Goal: Communication & Community: Answer question/provide support

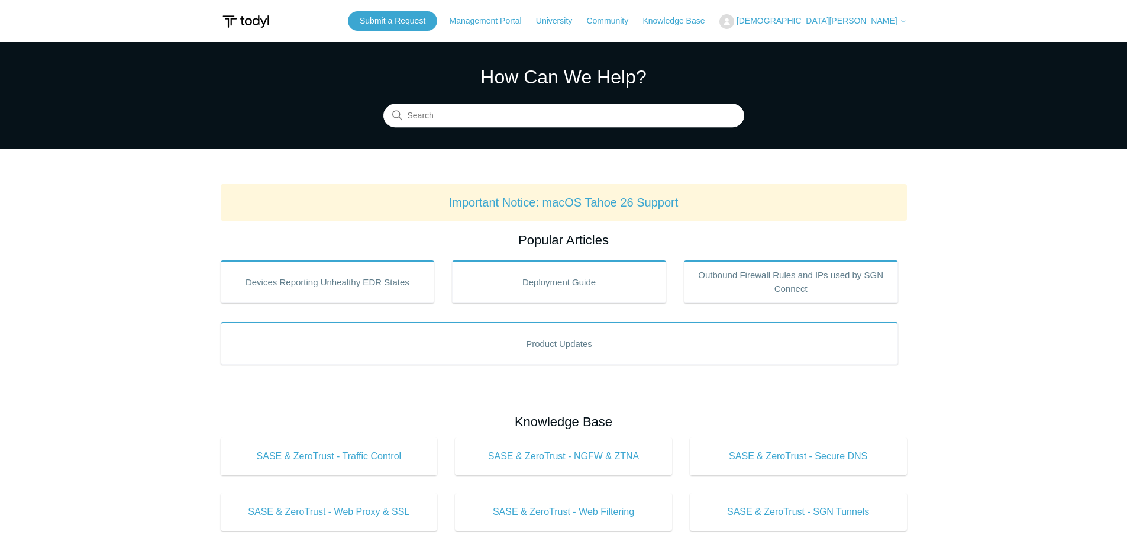
click at [855, 22] on span "[DEMOGRAPHIC_DATA][PERSON_NAME]" at bounding box center [817, 20] width 161 height 9
click at [835, 46] on link "My Support Requests" at bounding box center [777, 46] width 115 height 21
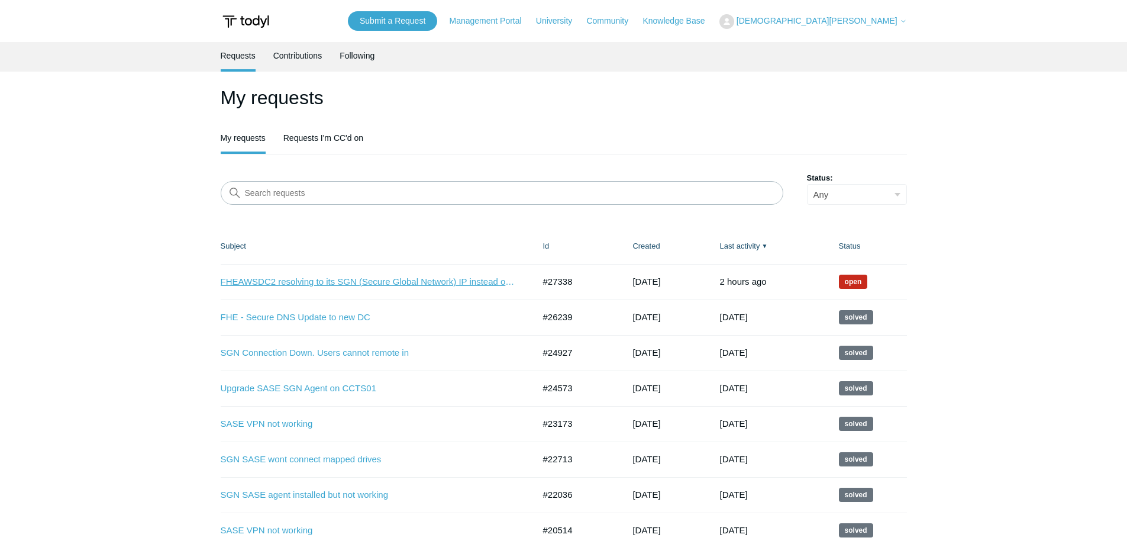
click at [403, 280] on link "FHEAWSDC2 resolving to its SGN (Secure Global Network) IP instead of its LAN IP" at bounding box center [369, 282] width 296 height 14
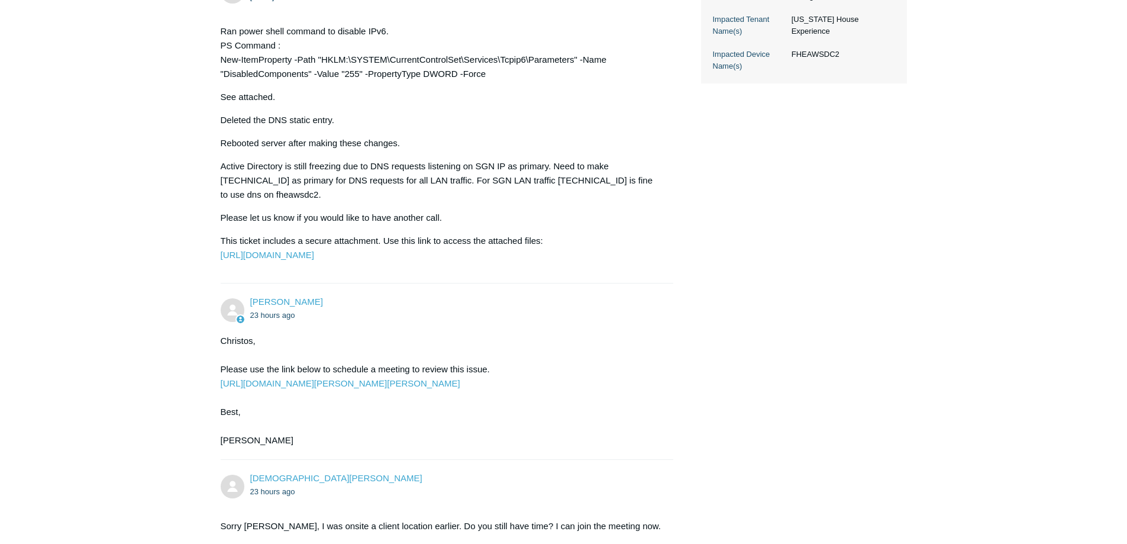
scroll to position [489, 0]
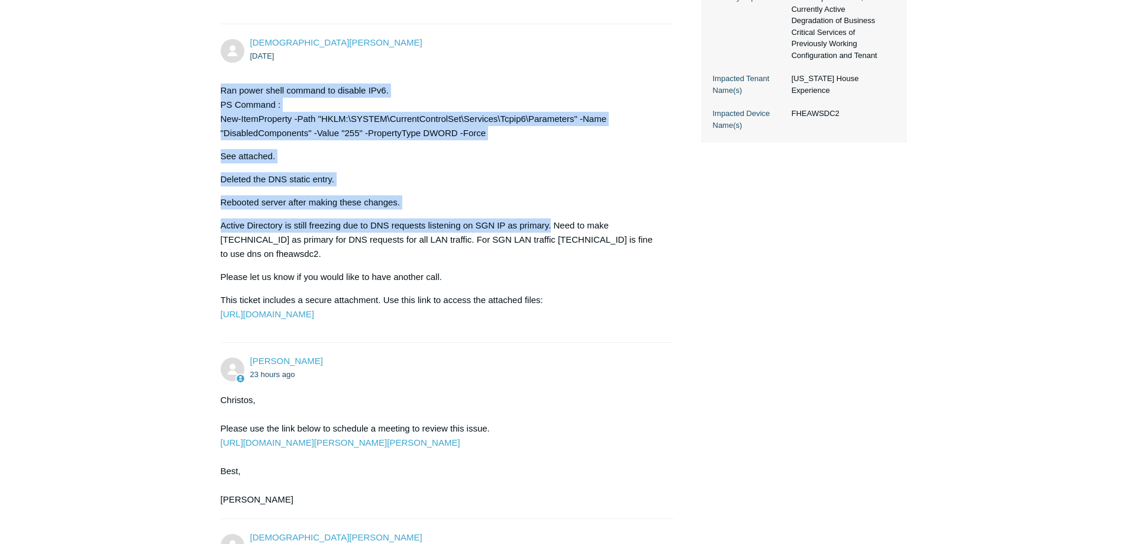
drag, startPoint x: 218, startPoint y: 92, endPoint x: 550, endPoint y: 220, distance: 355.9
click at [550, 220] on main "Requests Contributions Following Todyl Support Center My activities FHEAWSDC2 r…" at bounding box center [563, 170] width 1127 height 1235
click at [647, 186] on div "Ran power shell command to disable IPv6. PS Command : New-ItemProperty -Path "H…" at bounding box center [441, 202] width 441 height 238
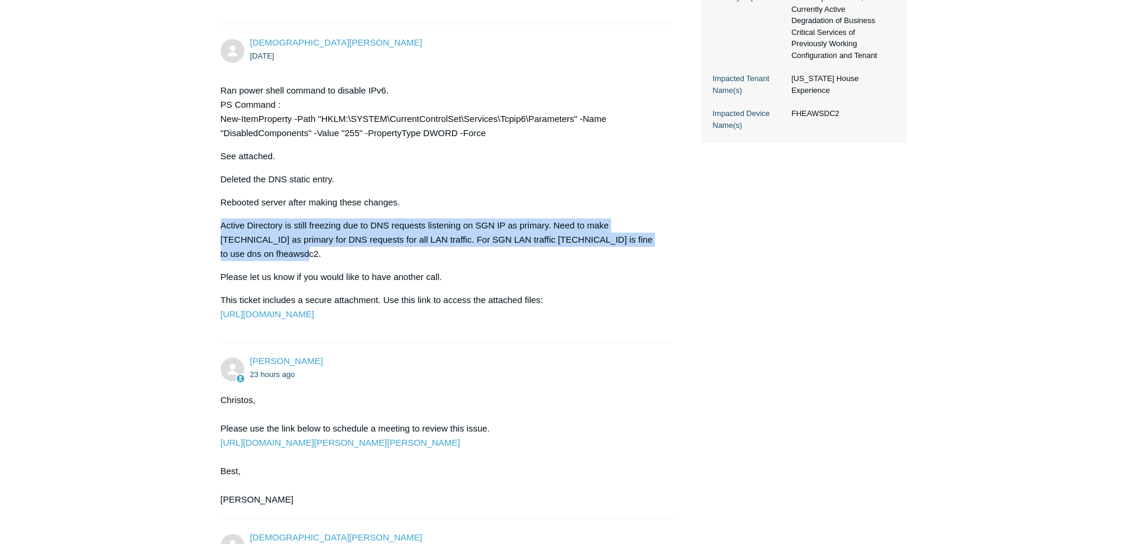
drag, startPoint x: 686, startPoint y: 256, endPoint x: 177, endPoint y: 217, distance: 509.8
click at [177, 217] on main "Requests Contributions Following Todyl Support Center My activities FHEAWSDC2 r…" at bounding box center [563, 170] width 1127 height 1235
click at [522, 249] on p "Active Directory is still freezing due to DNS requests listening on SGN IP as p…" at bounding box center [441, 239] width 441 height 43
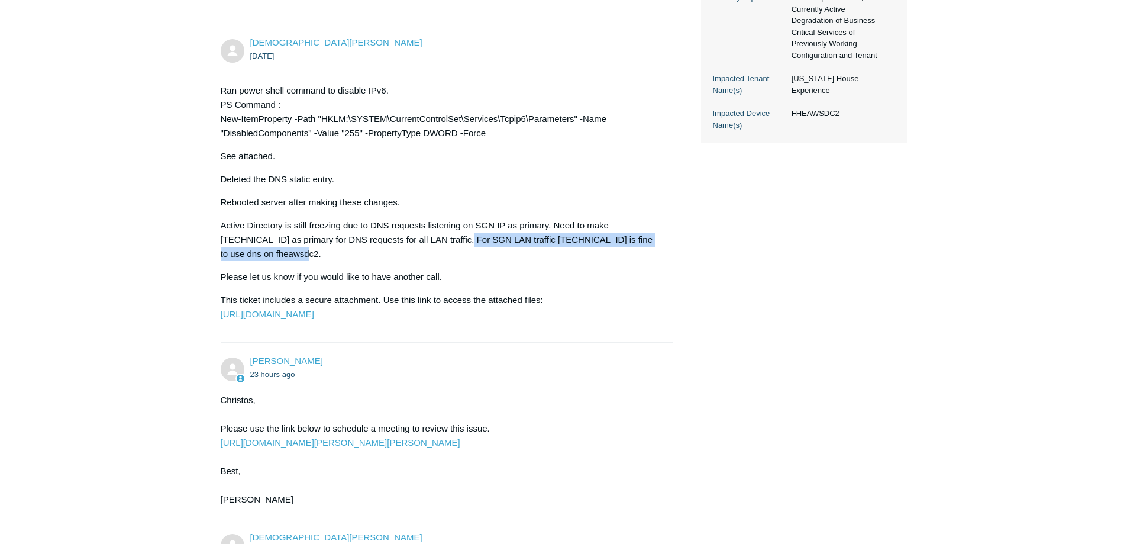
drag, startPoint x: 463, startPoint y: 237, endPoint x: 642, endPoint y: 248, distance: 179.0
click at [642, 248] on p "Active Directory is still freezing due to DNS requests listening on SGN IP as p…" at bounding box center [441, 239] width 441 height 43
click at [461, 254] on p "Active Directory is still freezing due to DNS requests listening on SGN IP as p…" at bounding box center [441, 239] width 441 height 43
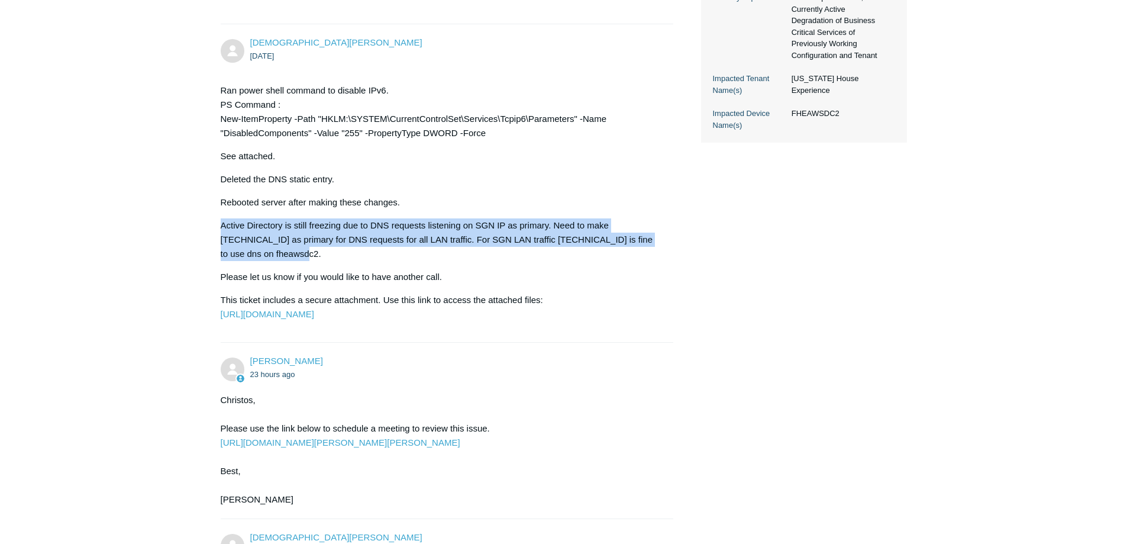
drag, startPoint x: 307, startPoint y: 257, endPoint x: 218, endPoint y: 227, distance: 94.3
click at [218, 227] on main "Requests Contributions Following Todyl Support Center My activities FHEAWSDC2 r…" at bounding box center [563, 170] width 1127 height 1235
click at [600, 256] on p "Active Directory is still freezing due to DNS requests listening on SGN IP as p…" at bounding box center [441, 239] width 441 height 43
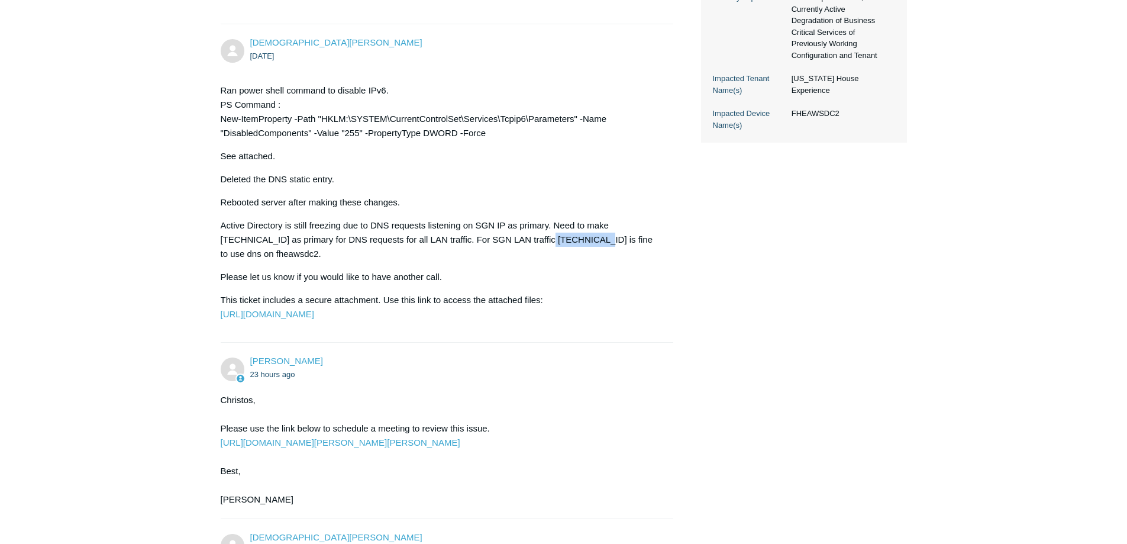
drag, startPoint x: 547, startPoint y: 241, endPoint x: 596, endPoint y: 240, distance: 49.7
click at [596, 240] on p "Active Directory is still freezing due to DNS requests listening on SGN IP as p…" at bounding box center [441, 239] width 441 height 43
drag, startPoint x: 276, startPoint y: 240, endPoint x: 163, endPoint y: 239, distance: 112.4
click at [163, 239] on main "Requests Contributions Following Todyl Support Center My activities FHEAWSDC2 r…" at bounding box center [563, 170] width 1127 height 1235
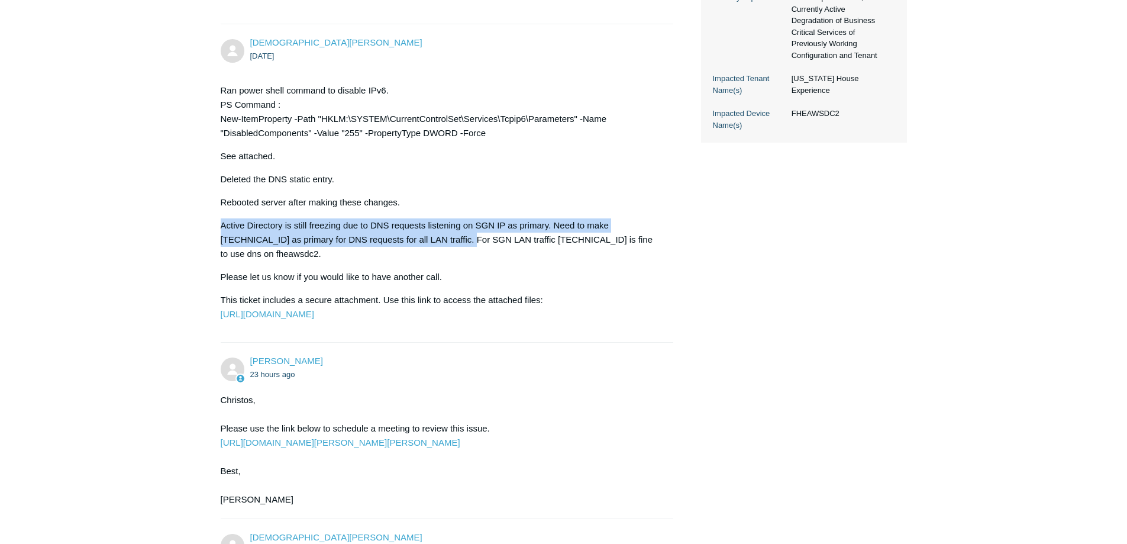
drag, startPoint x: 468, startPoint y: 239, endPoint x: 111, endPoint y: 230, distance: 357.5
click at [111, 230] on main "Requests Contributions Following Todyl Support Center My activities FHEAWSDC2 r…" at bounding box center [563, 170] width 1127 height 1235
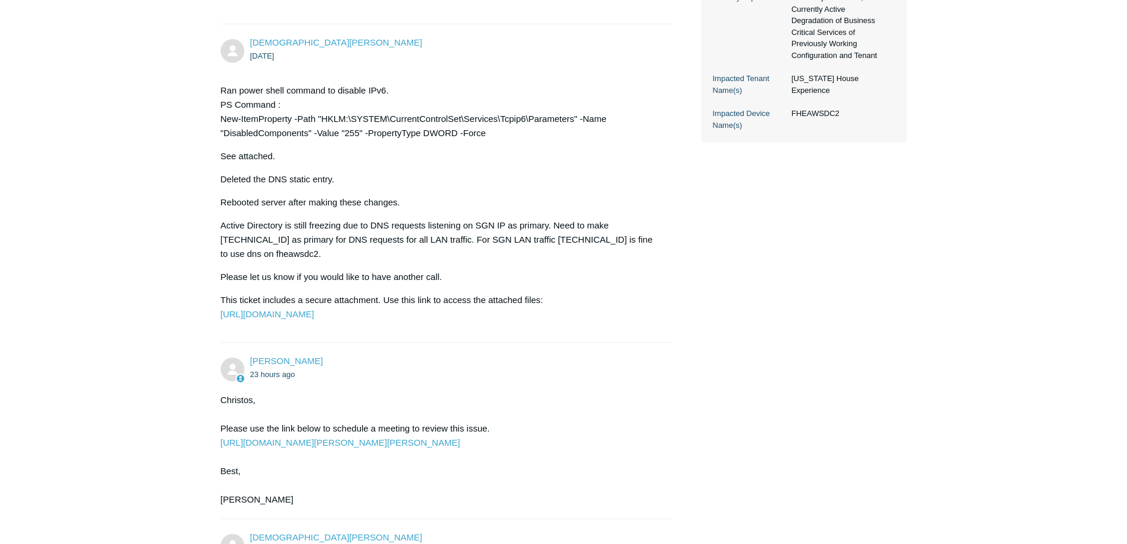
click at [547, 259] on p "Active Directory is still freezing due to DNS requests listening on SGN IP as p…" at bounding box center [441, 239] width 441 height 43
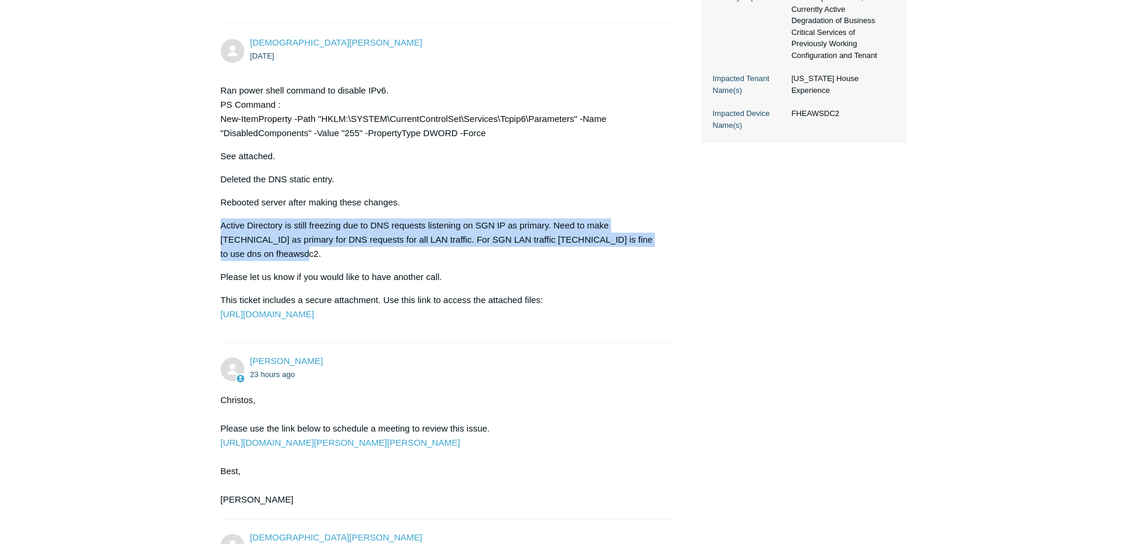
drag, startPoint x: 388, startPoint y: 249, endPoint x: 176, endPoint y: 218, distance: 213.4
click at [176, 218] on main "Requests Contributions Following Todyl Support Center My activities FHEAWSDC2 r…" at bounding box center [563, 170] width 1127 height 1235
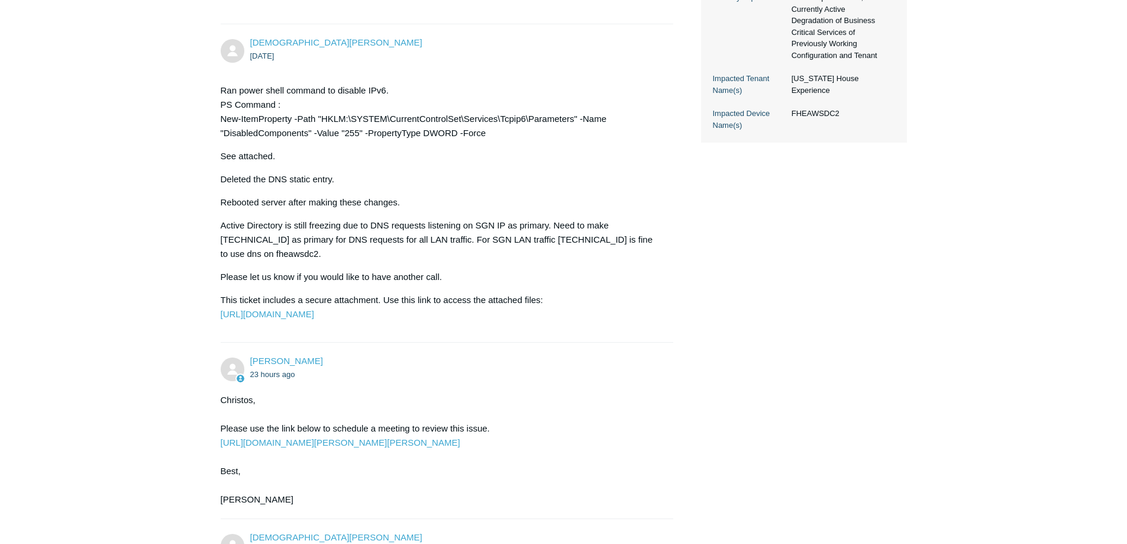
click at [472, 264] on div "Ran power shell command to disable IPv6. PS Command : New-ItemProperty -Path "H…" at bounding box center [441, 202] width 441 height 238
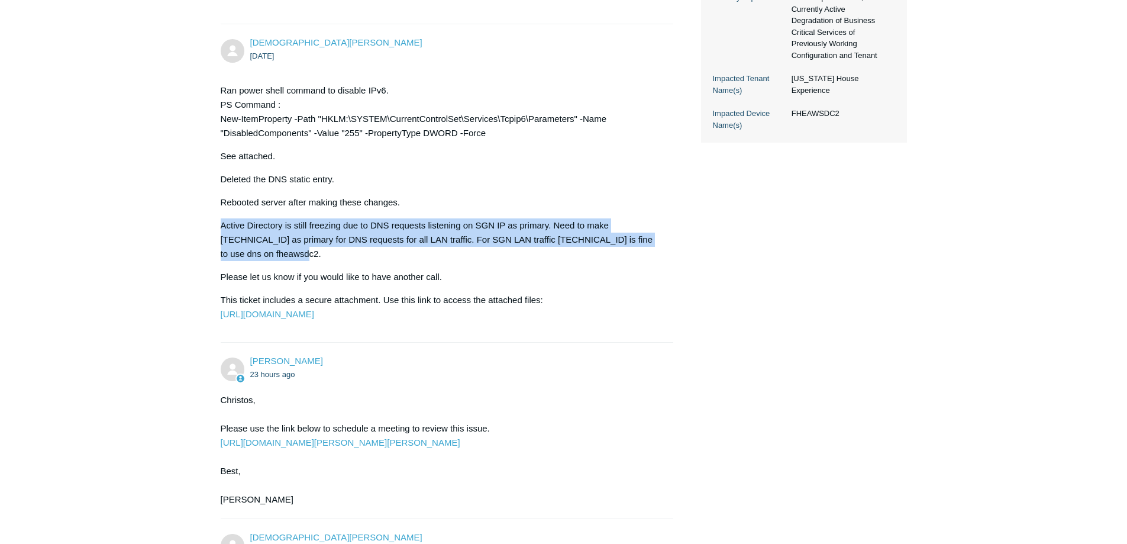
drag, startPoint x: 295, startPoint y: 257, endPoint x: 145, endPoint y: 221, distance: 154.4
click at [145, 221] on main "Requests Contributions Following Todyl Support Center My activities FHEAWSDC2 r…" at bounding box center [563, 170] width 1127 height 1235
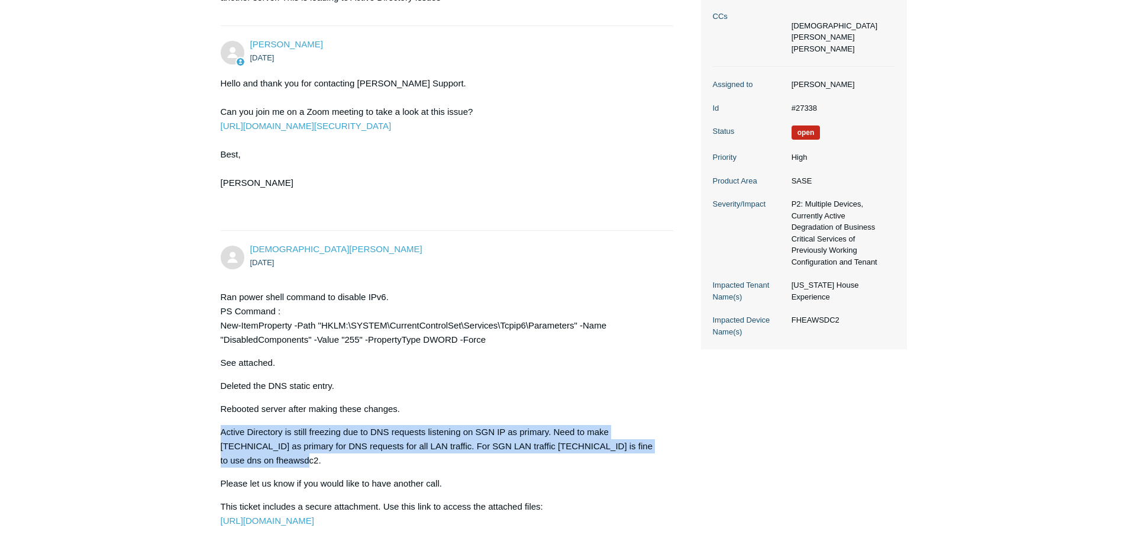
scroll to position [0, 0]
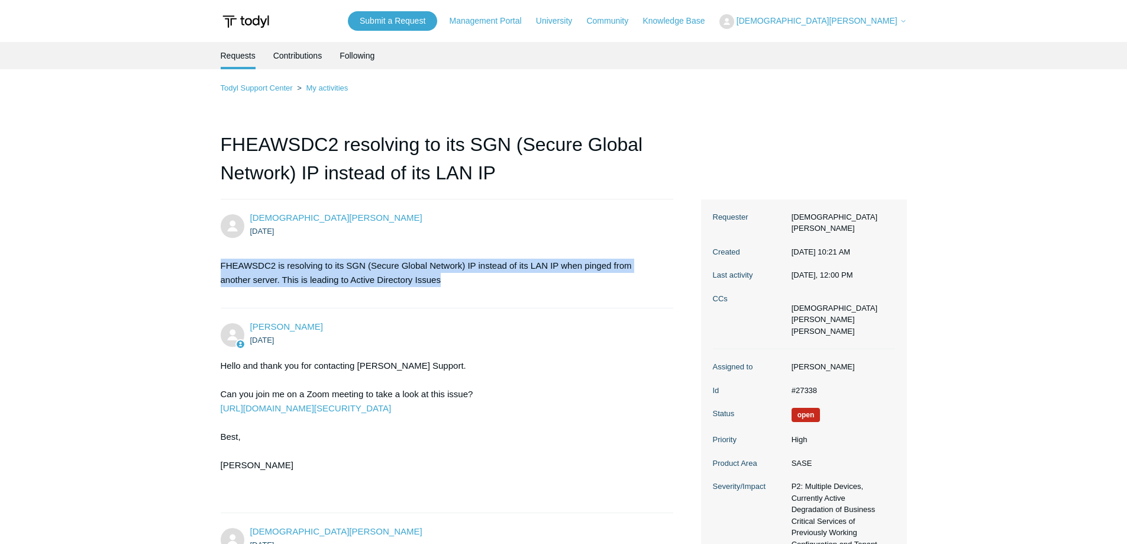
drag, startPoint x: 453, startPoint y: 282, endPoint x: 218, endPoint y: 267, distance: 235.4
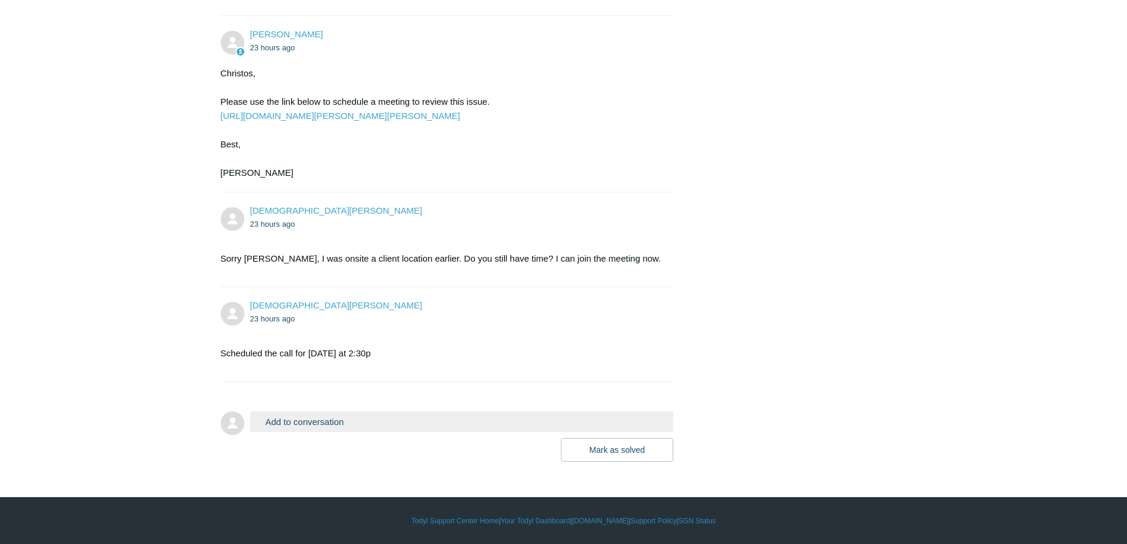
scroll to position [844, 0]
click at [341, 419] on button "Add to conversation" at bounding box center [462, 421] width 424 height 21
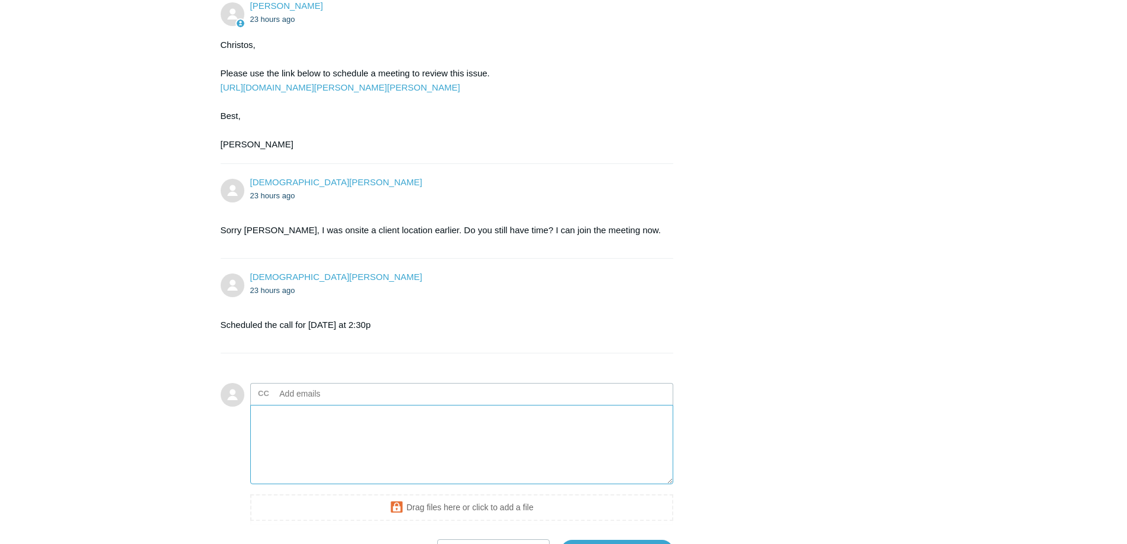
scroll to position [973, 0]
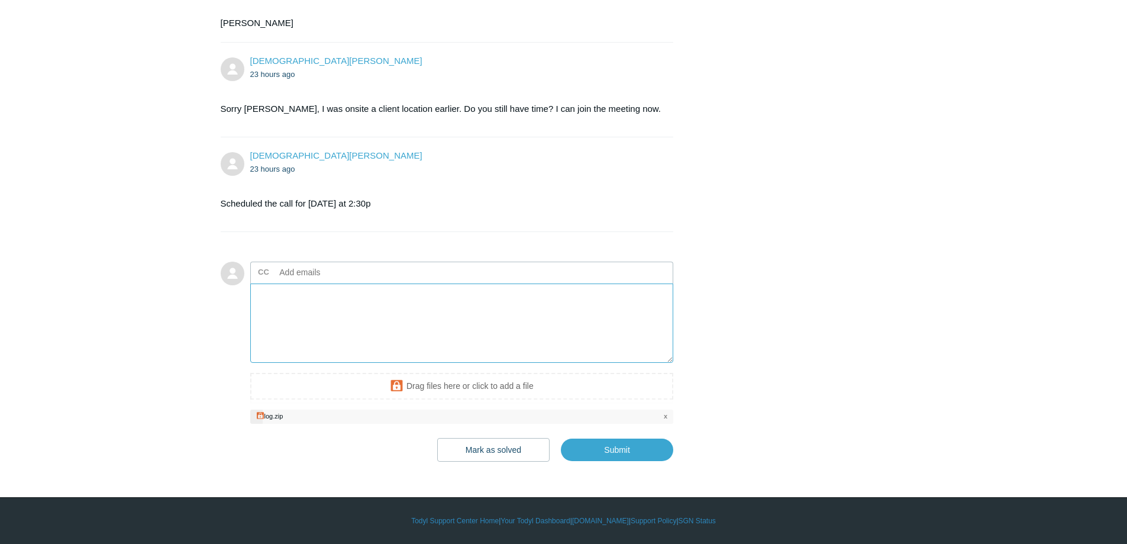
click at [328, 330] on textarea "Add your reply" at bounding box center [462, 323] width 424 height 80
click at [483, 314] on textarea "Hey [PERSON_NAME], Here are the logs for our call." at bounding box center [462, 323] width 424 height 80
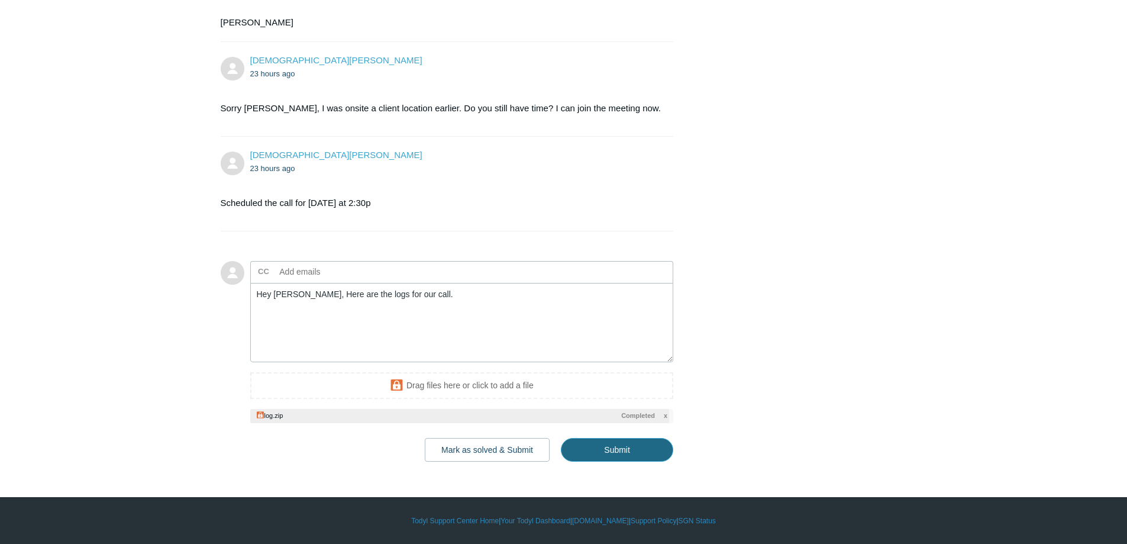
click at [634, 461] on input "Submit" at bounding box center [617, 450] width 112 height 24
type textarea "Hey [PERSON_NAME], Here are the logs for our call. This ticket includes a secur…"
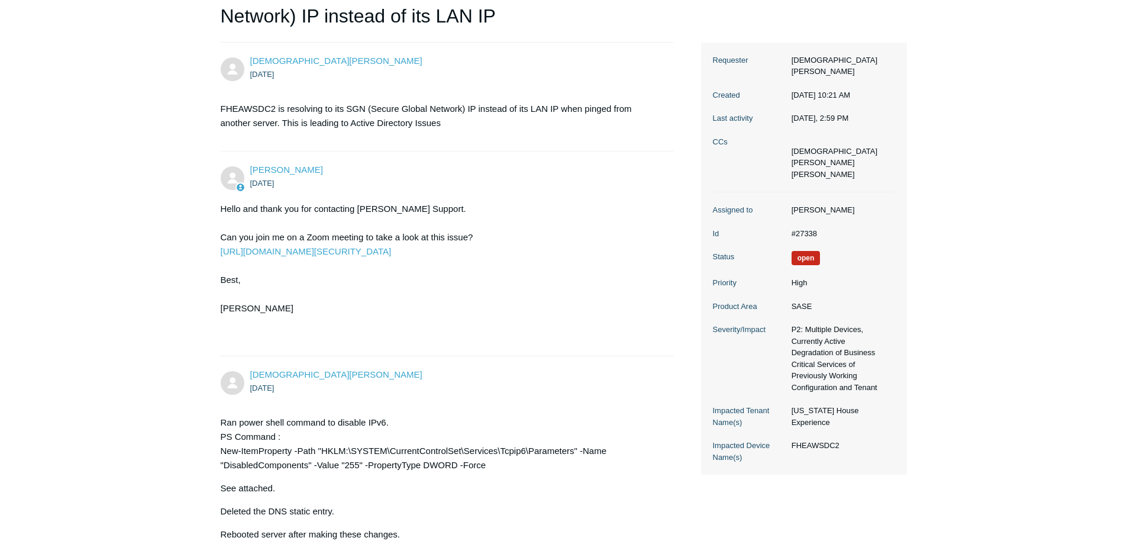
scroll to position [355, 0]
